Goal: Find specific page/section: Find specific page/section

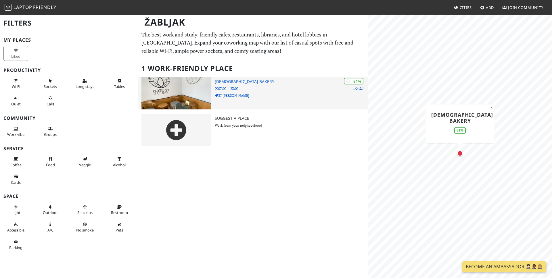
click at [246, 77] on div "| 81% 1 1 Shambhala Bakery 07:00 – 23:00 27 [PERSON_NAME]" at bounding box center [291, 93] width 153 height 32
